Goal: Navigation & Orientation: Find specific page/section

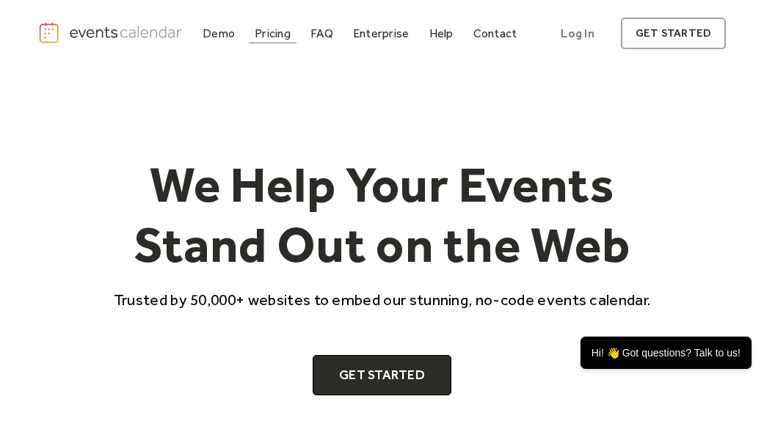
click at [285, 32] on div "Pricing" at bounding box center [273, 33] width 36 height 8
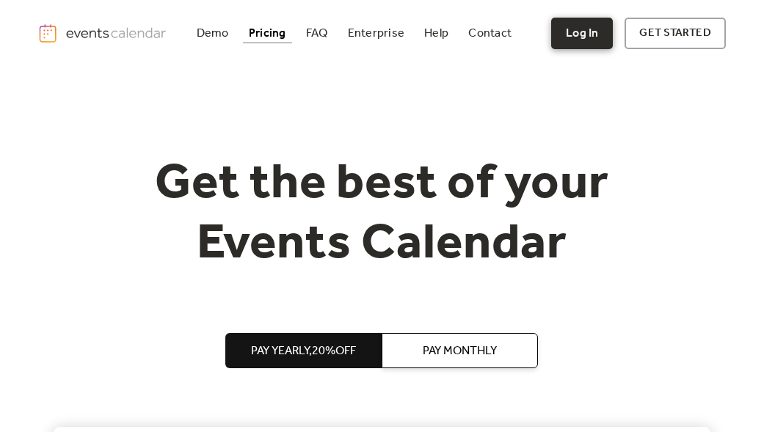
click at [580, 30] on link "Log In" at bounding box center [582, 34] width 62 height 32
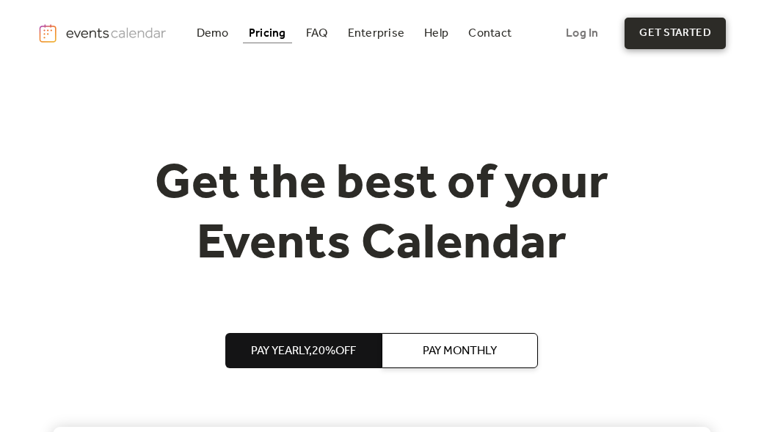
click at [661, 32] on link "get started" at bounding box center [675, 34] width 101 height 32
